Goal: Task Accomplishment & Management: Use online tool/utility

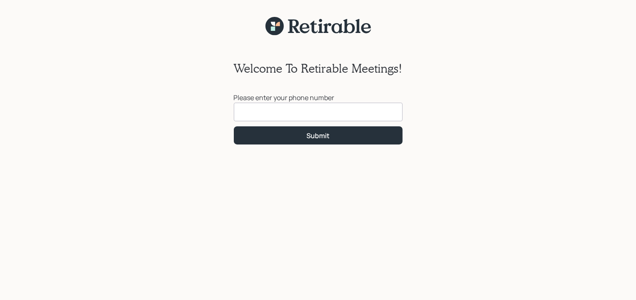
click at [261, 110] on input at bounding box center [318, 112] width 169 height 19
type input "[PHONE_NUMBER]"
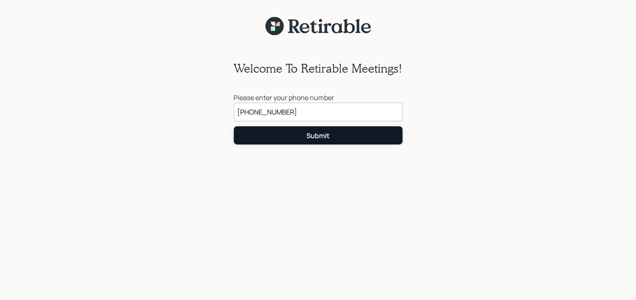
click at [327, 138] on div "Submit" at bounding box center [317, 135] width 23 height 9
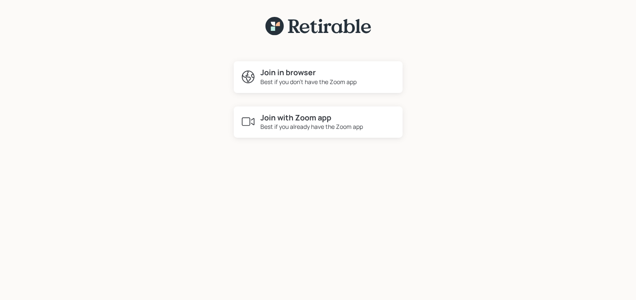
click at [299, 75] on h4 "Join in browser" at bounding box center [309, 72] width 96 height 9
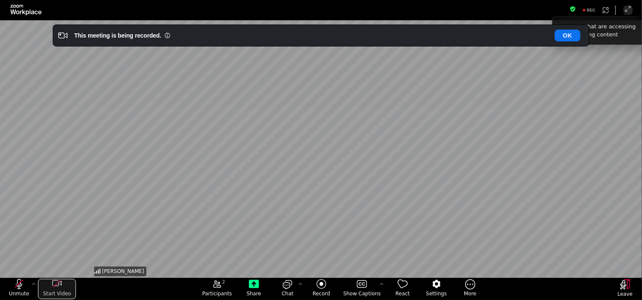
click at [46, 281] on div "start my video" at bounding box center [57, 283] width 38 height 10
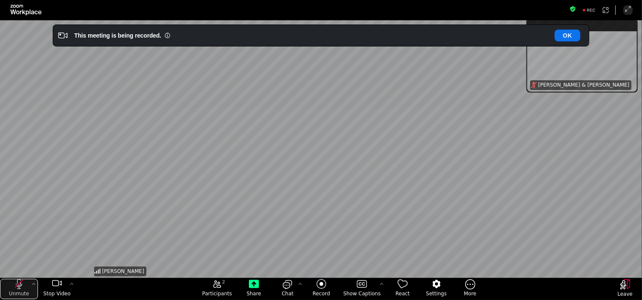
click at [16, 284] on icon "unmute my microphone" at bounding box center [19, 283] width 10 height 10
click at [530, 141] on div "[PERSON_NAME]" at bounding box center [320, 148] width 457 height 257
click at [576, 32] on button "OK" at bounding box center [568, 36] width 26 height 12
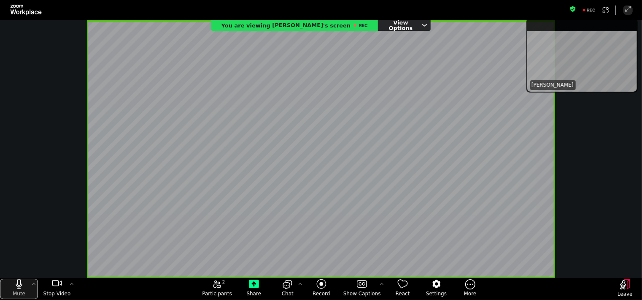
click at [16, 286] on icon "mute my microphone" at bounding box center [19, 283] width 10 height 10
click at [20, 279] on icon "unmute my microphone" at bounding box center [19, 283] width 6 height 10
click at [22, 281] on icon "mute my microphone" at bounding box center [19, 283] width 10 height 10
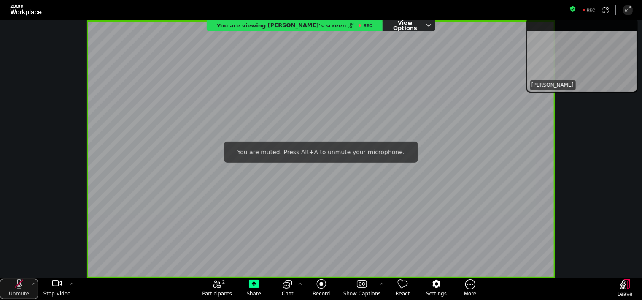
click at [22, 286] on icon "unmute my microphone" at bounding box center [19, 283] width 10 height 10
